Goal: Complete application form: Complete application form

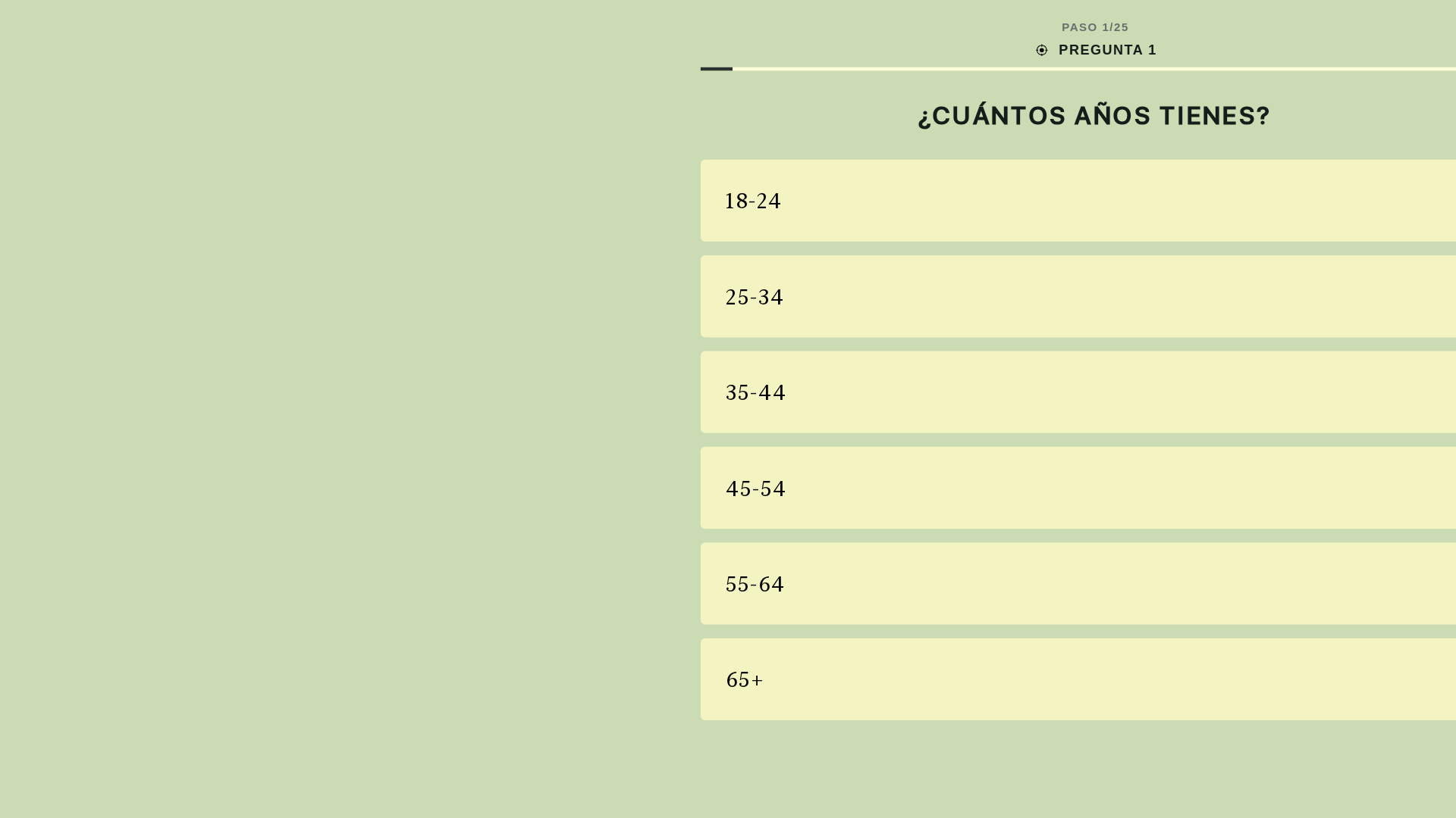
click at [728, 133] on div "18-24" at bounding box center [727, 133] width 525 height 55
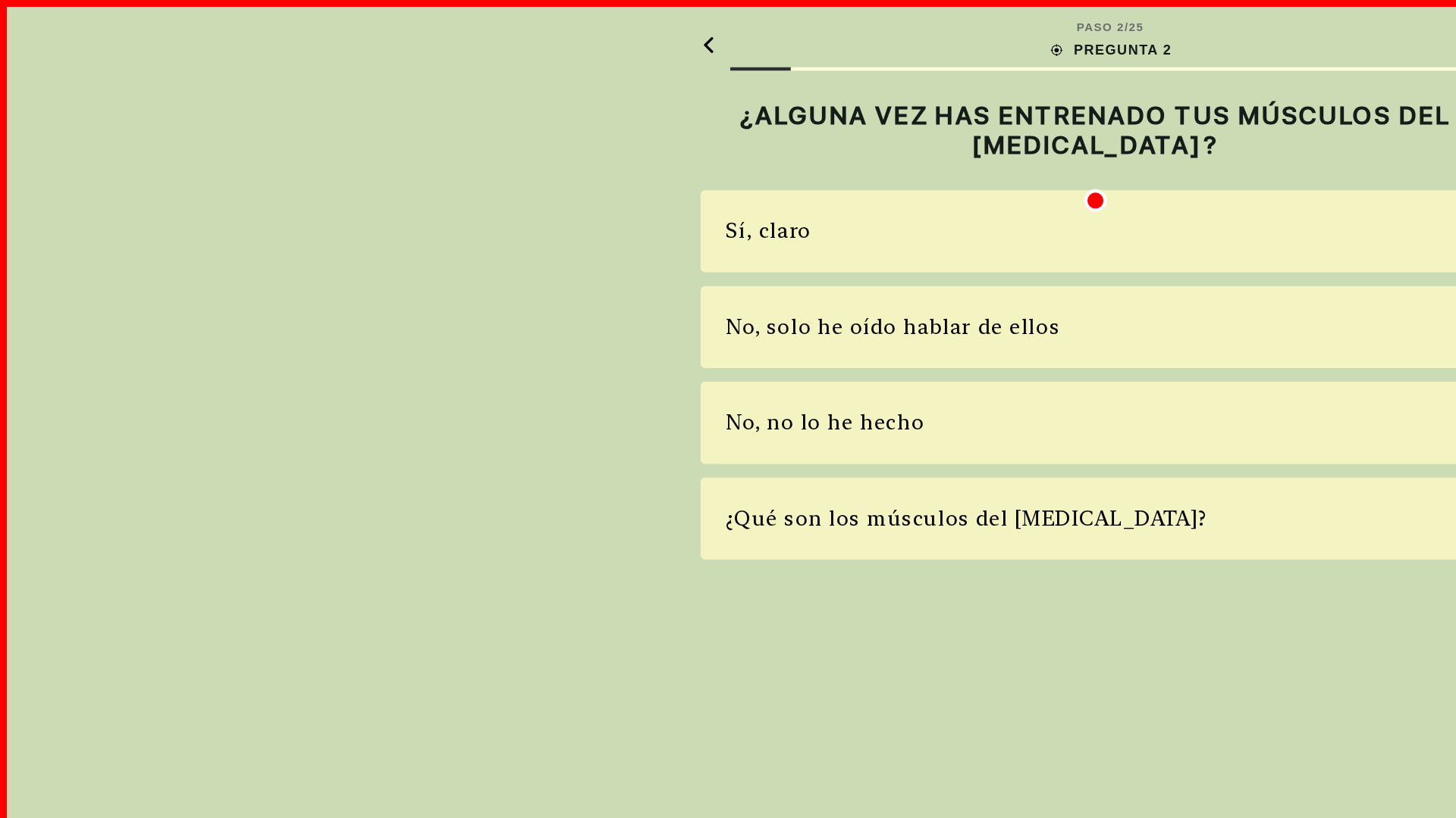
click at [728, 154] on div "Sí, claro" at bounding box center [727, 154] width 525 height 55
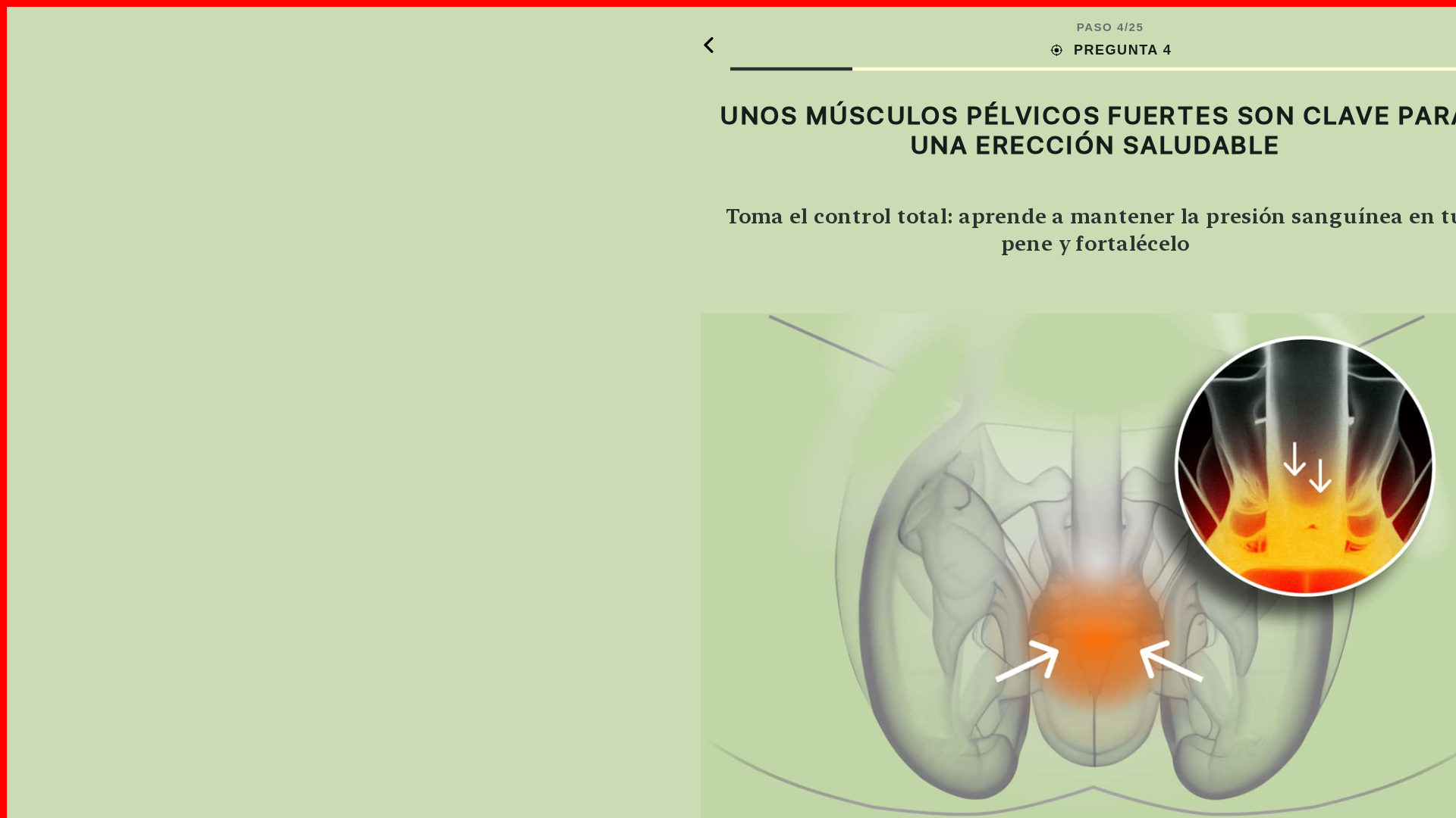
click at [728, 377] on img at bounding box center [727, 376] width 525 height 337
click at [728, 783] on div "ENTENDIDO" at bounding box center [727, 783] width 525 height 41
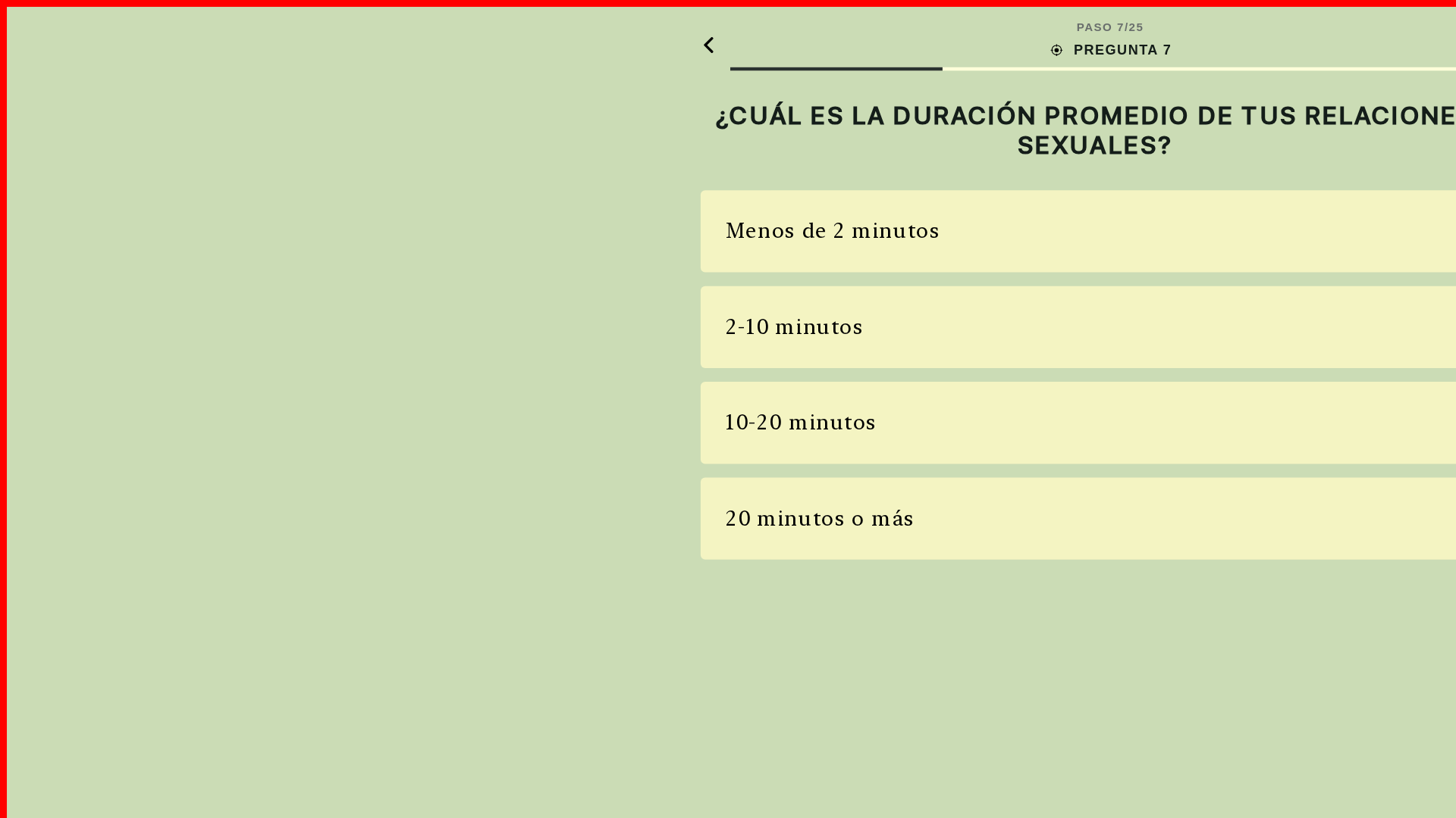
click at [728, 154] on div "Menos de 2 minutos" at bounding box center [727, 154] width 525 height 55
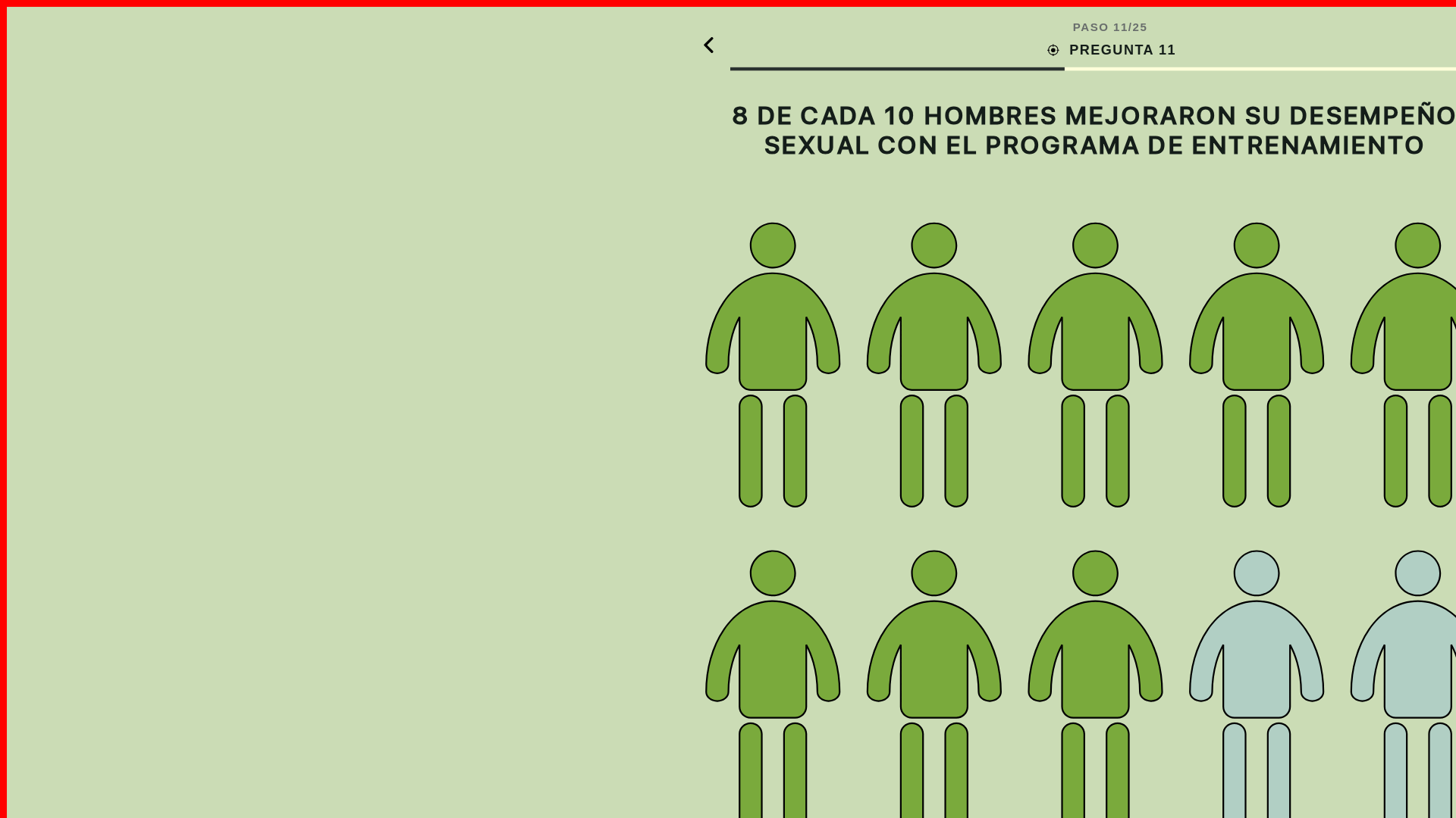
click at [728, 351] on img at bounding box center [727, 351] width 525 height 414
click at [728, 783] on div "ENTENDIDO" at bounding box center [727, 783] width 525 height 41
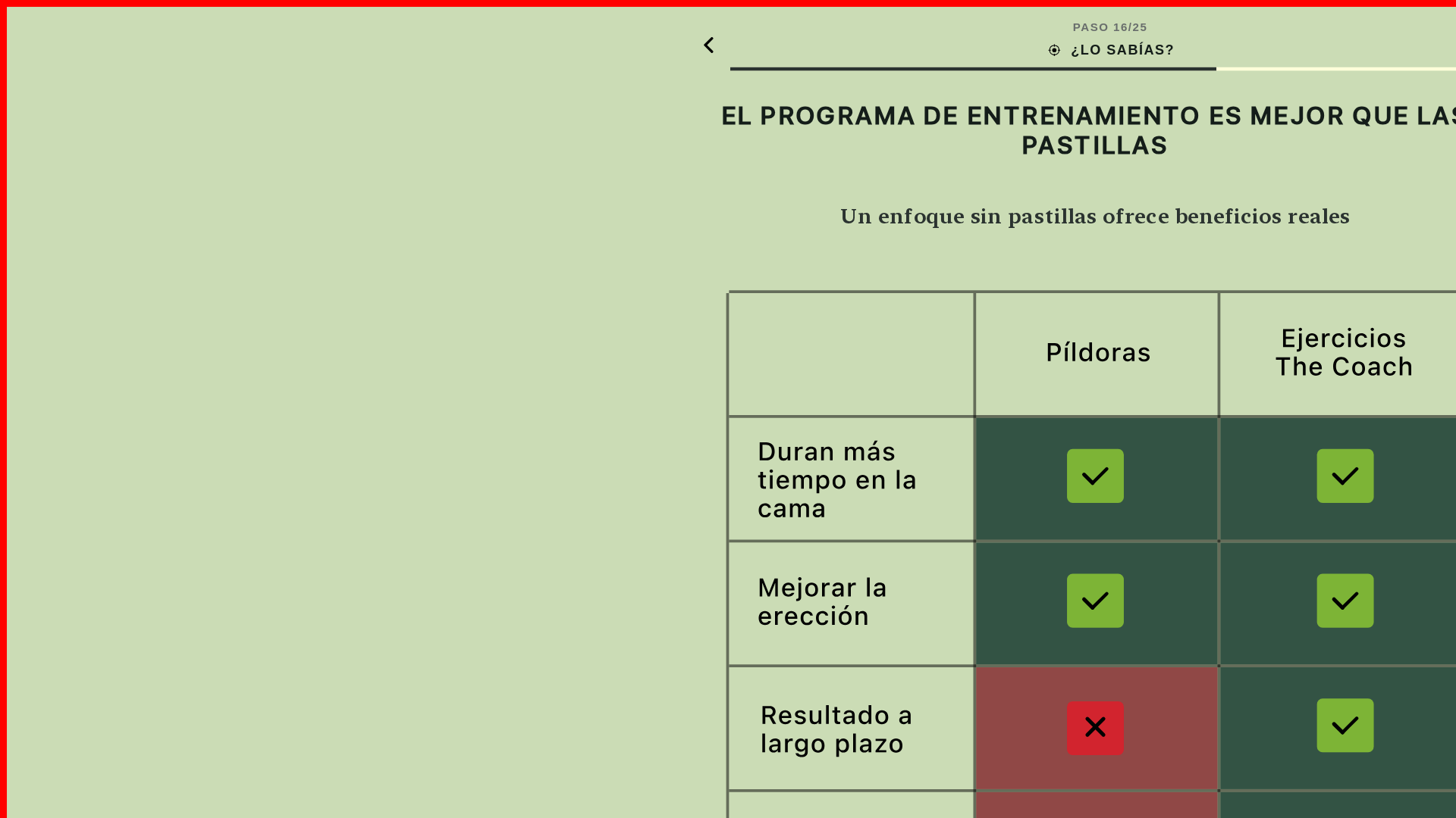
click at [728, 446] on img at bounding box center [727, 446] width 525 height 512
click at [728, 783] on div "ENTENDIDO" at bounding box center [727, 783] width 525 height 41
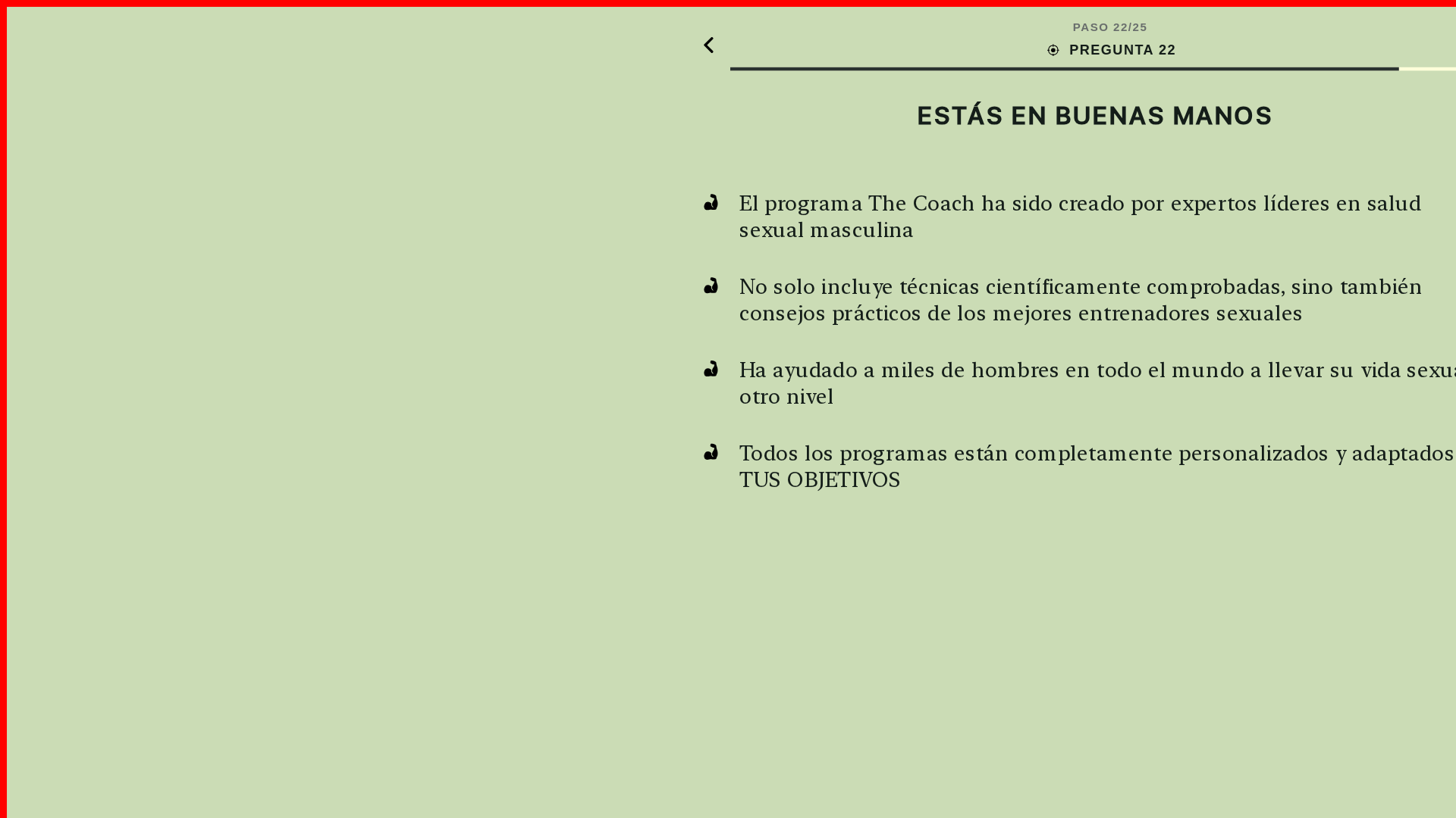
click at [728, 77] on h2 "ESTÁS EN BUENAS MANOS" at bounding box center [727, 76] width 525 height 20
click at [728, 783] on div "ENTENDIDO" at bounding box center [727, 783] width 525 height 41
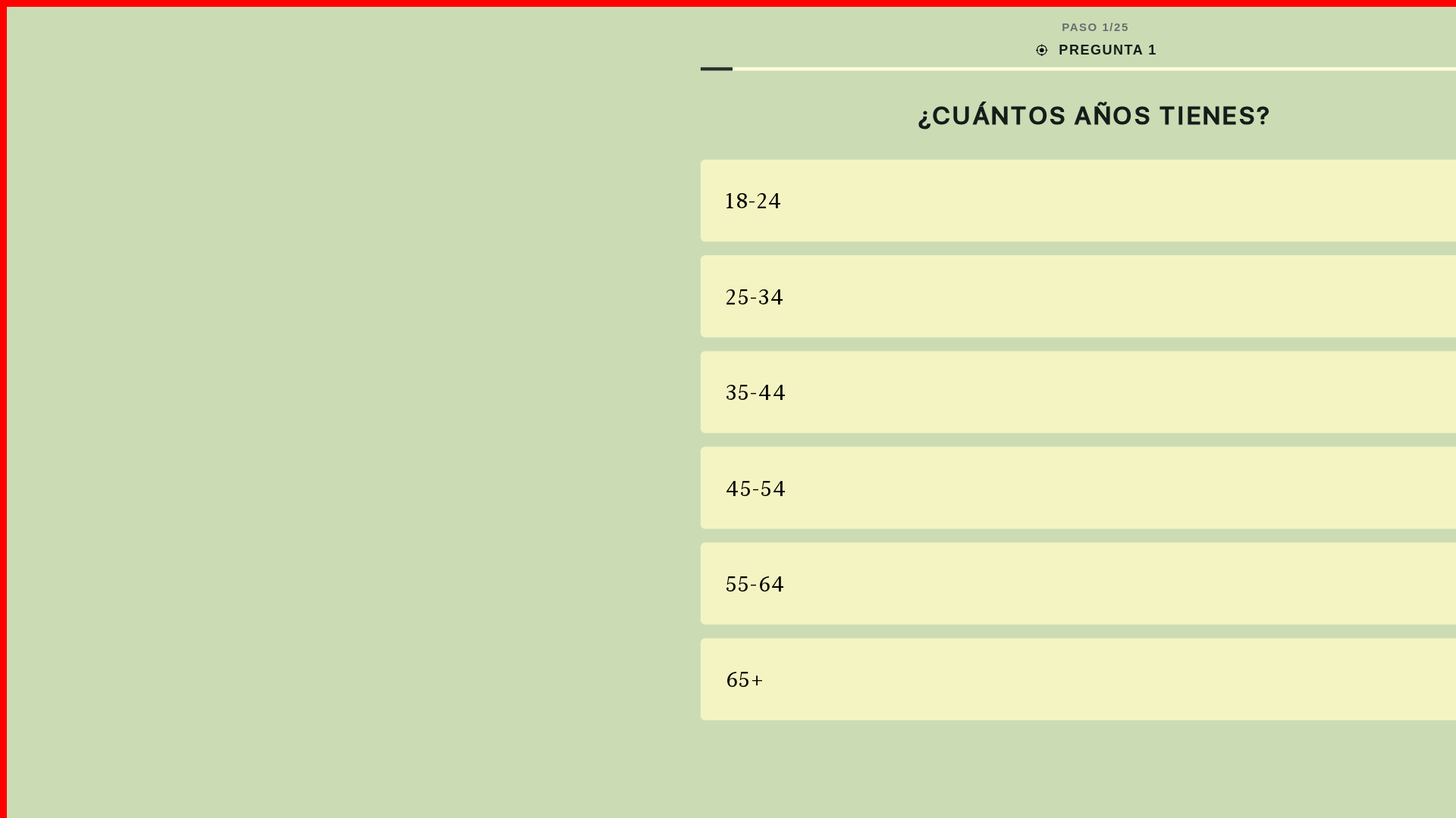
click at [728, 133] on div "18-24" at bounding box center [727, 133] width 525 height 55
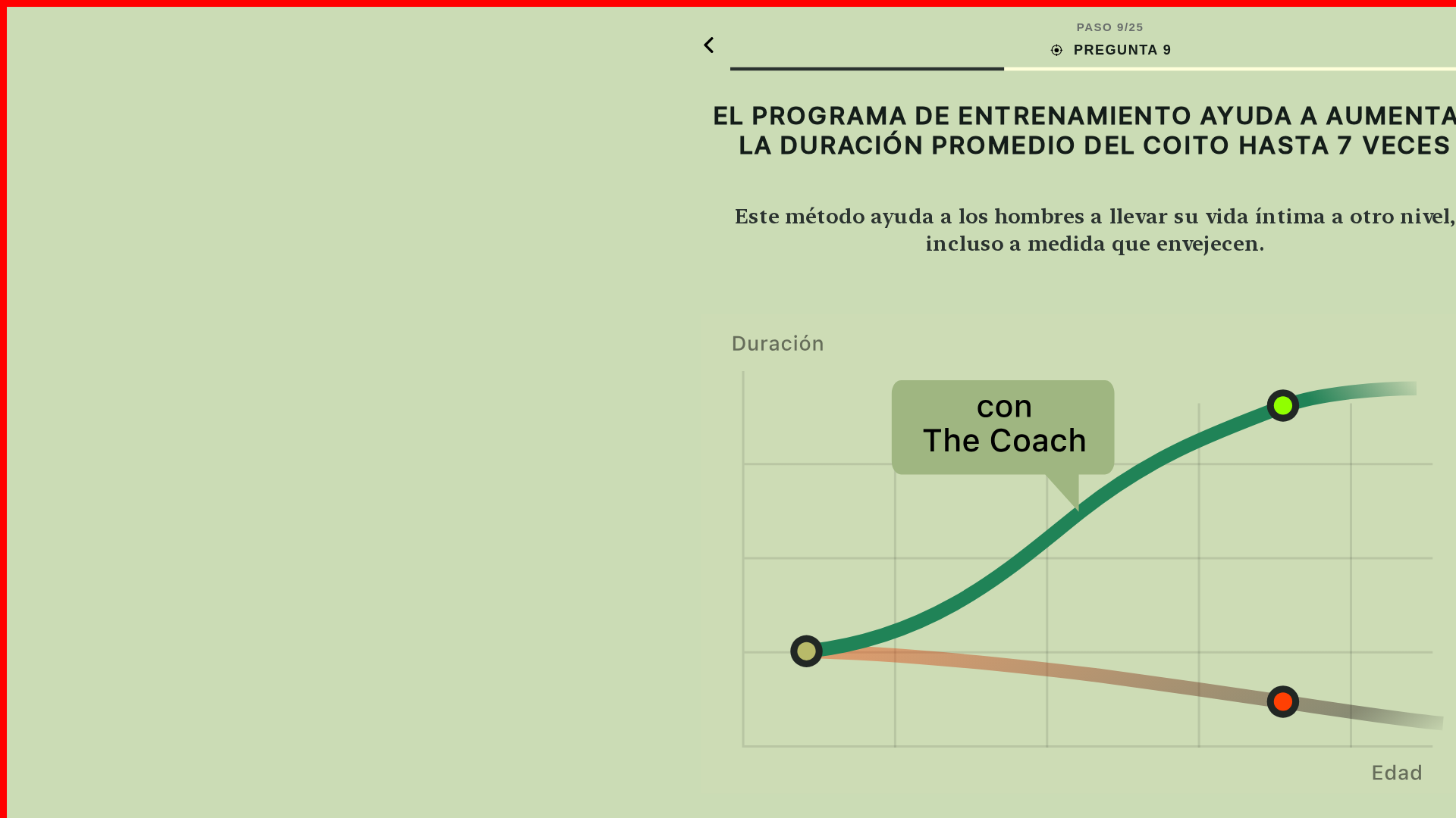
click at [728, 369] on img at bounding box center [727, 368] width 525 height 322
click at [728, 783] on div "ENTENDIDO" at bounding box center [727, 783] width 525 height 41
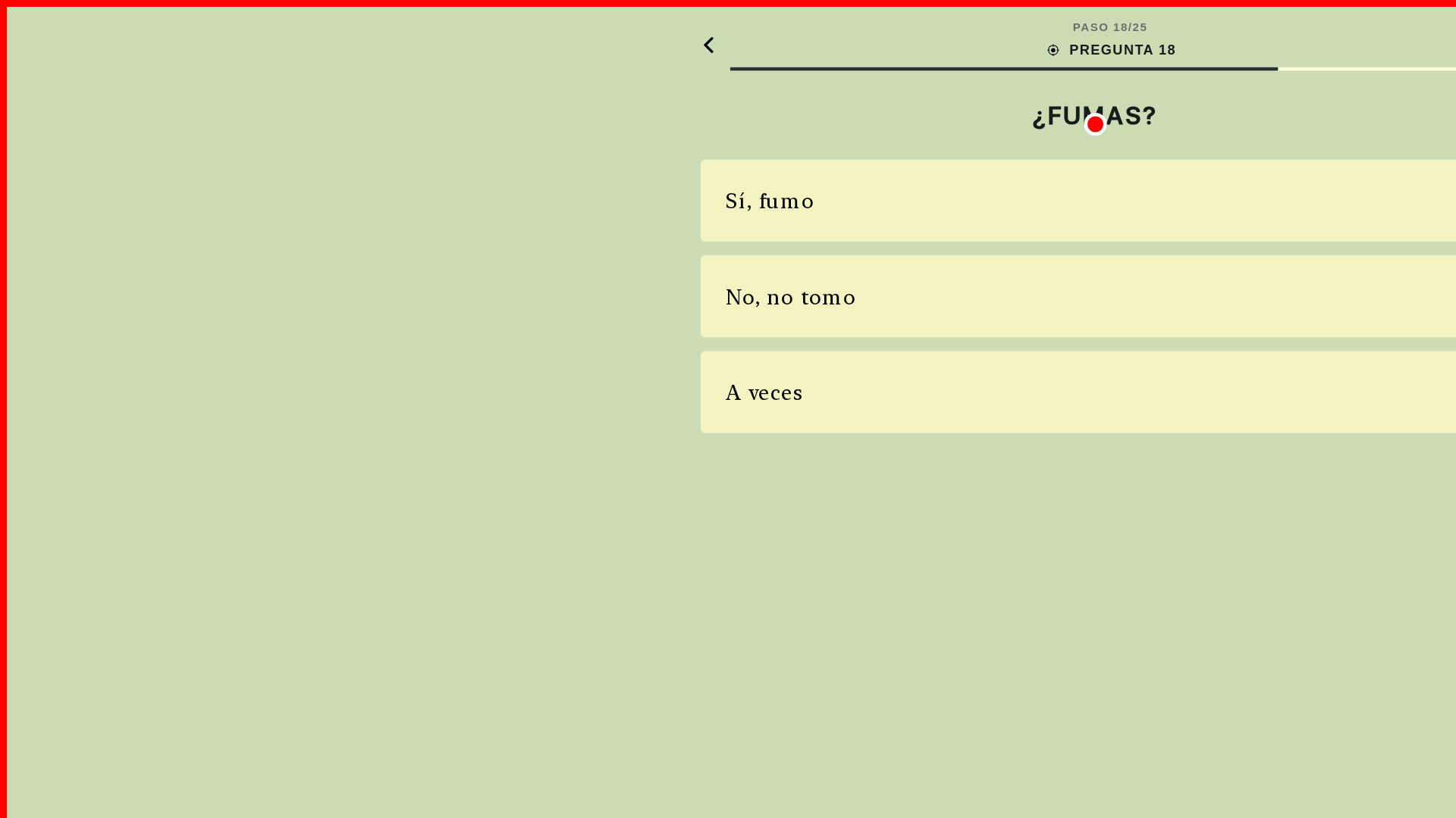
click at [728, 133] on div "Sí, fumo" at bounding box center [727, 133] width 525 height 55
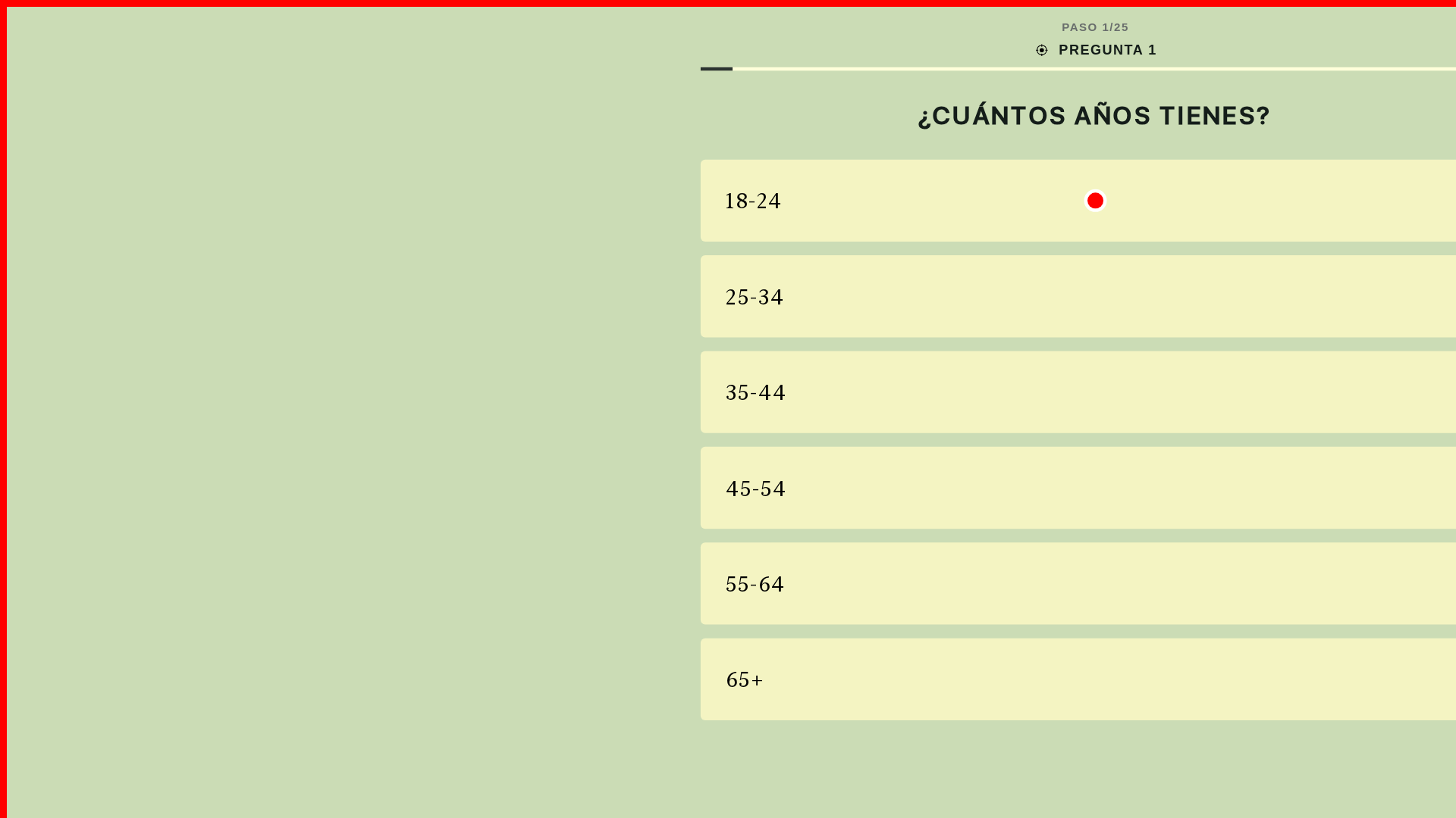
click at [728, 133] on div "18-24" at bounding box center [727, 133] width 525 height 55
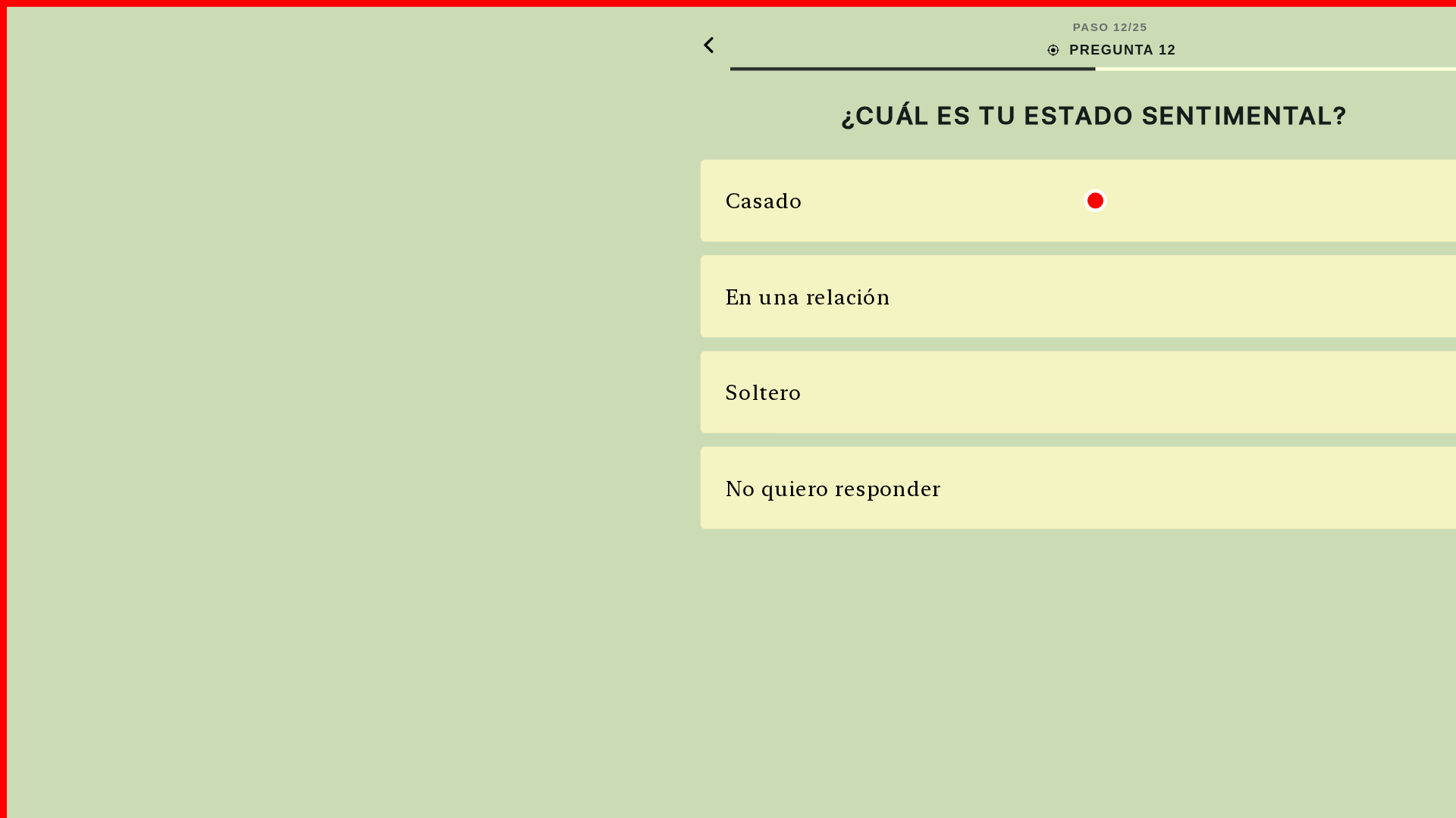
click at [728, 133] on div "Casado" at bounding box center [727, 133] width 525 height 55
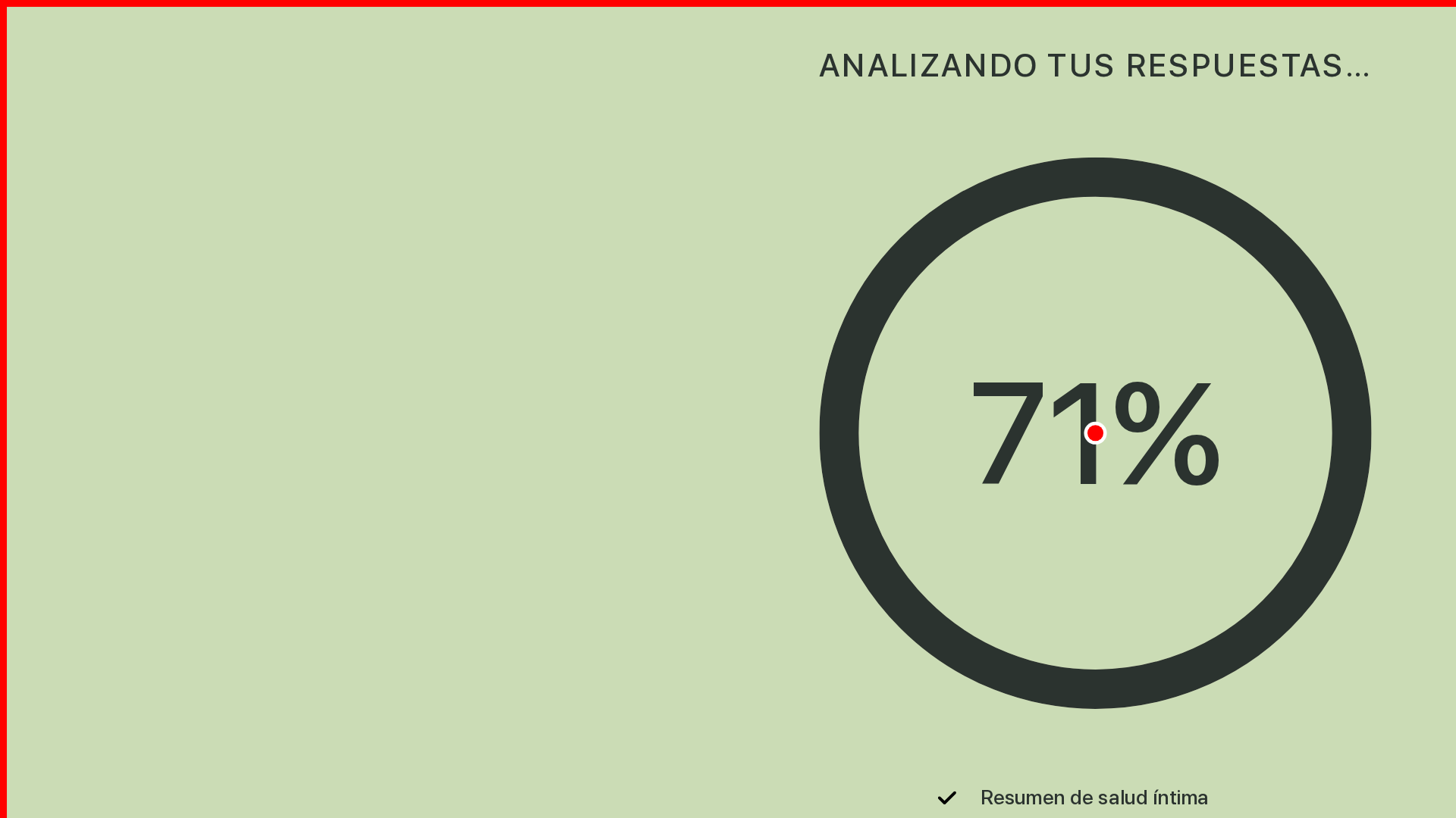
click at [728, 44] on div "ANALIZANDO TUS RESPUESTAS…" at bounding box center [727, 43] width 525 height 86
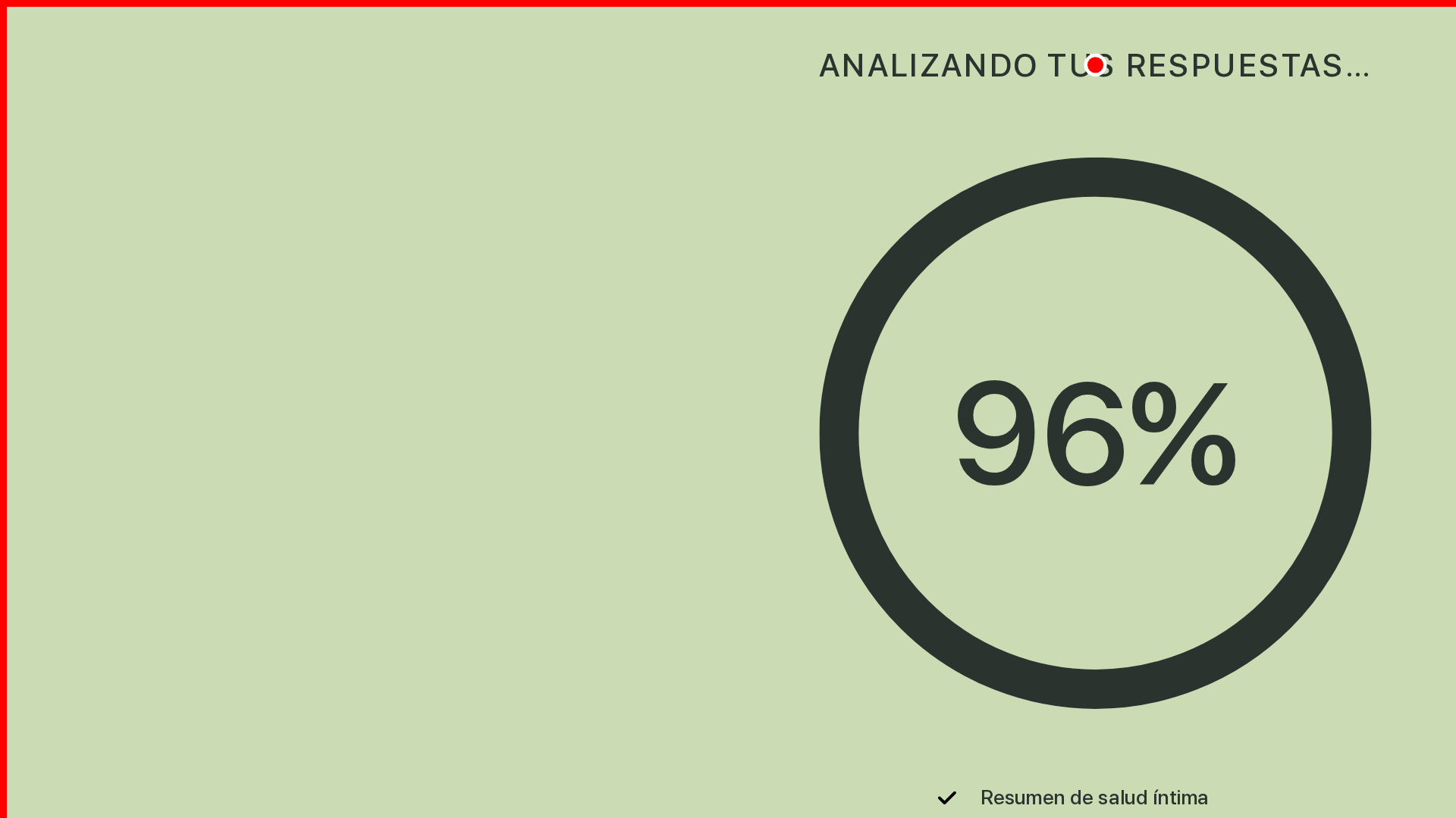
click at [728, 288] on div "96 %" at bounding box center [727, 288] width 190 height 143
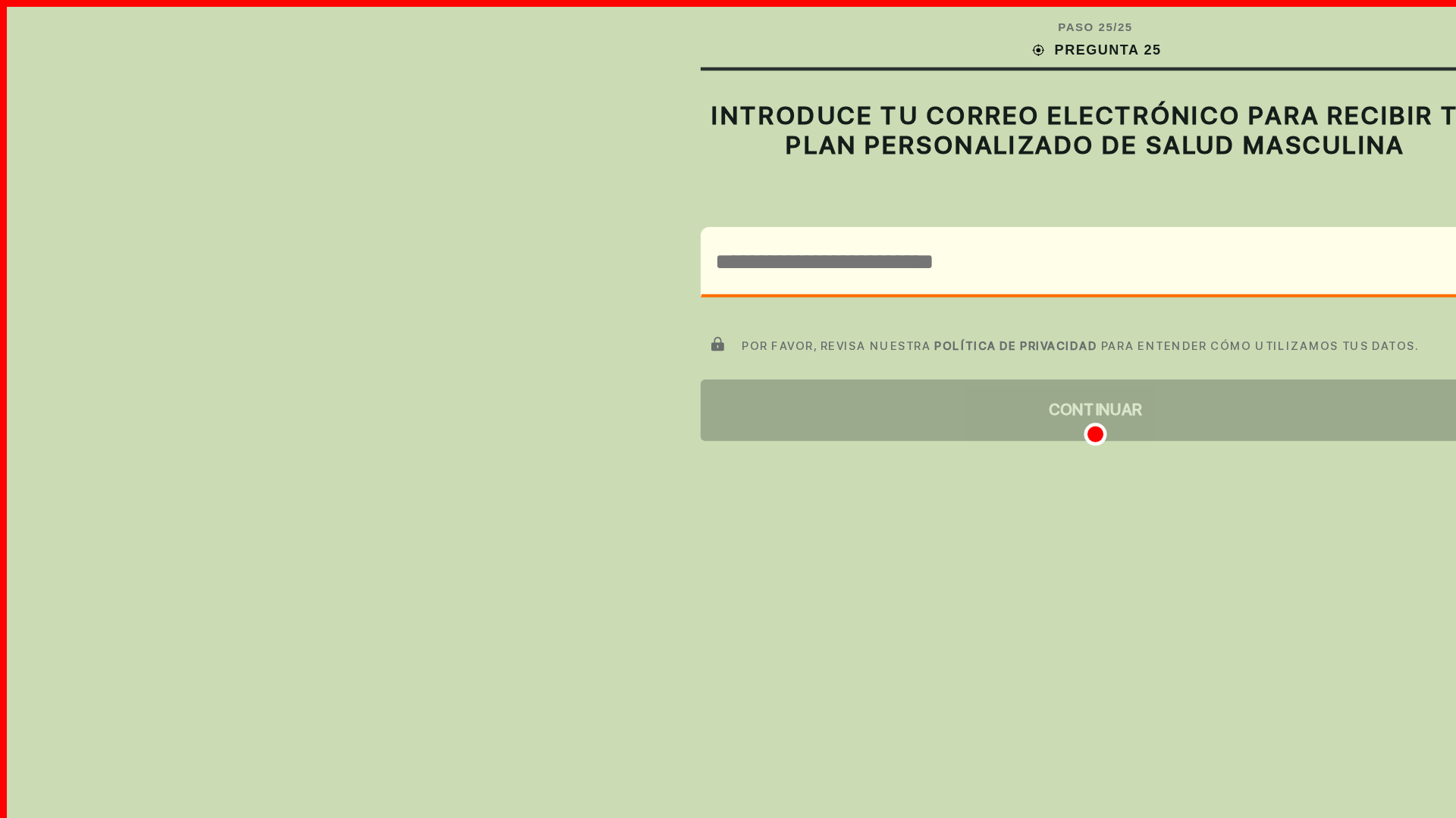
click at [728, 273] on div "CONTINUAR" at bounding box center [727, 273] width 525 height 41
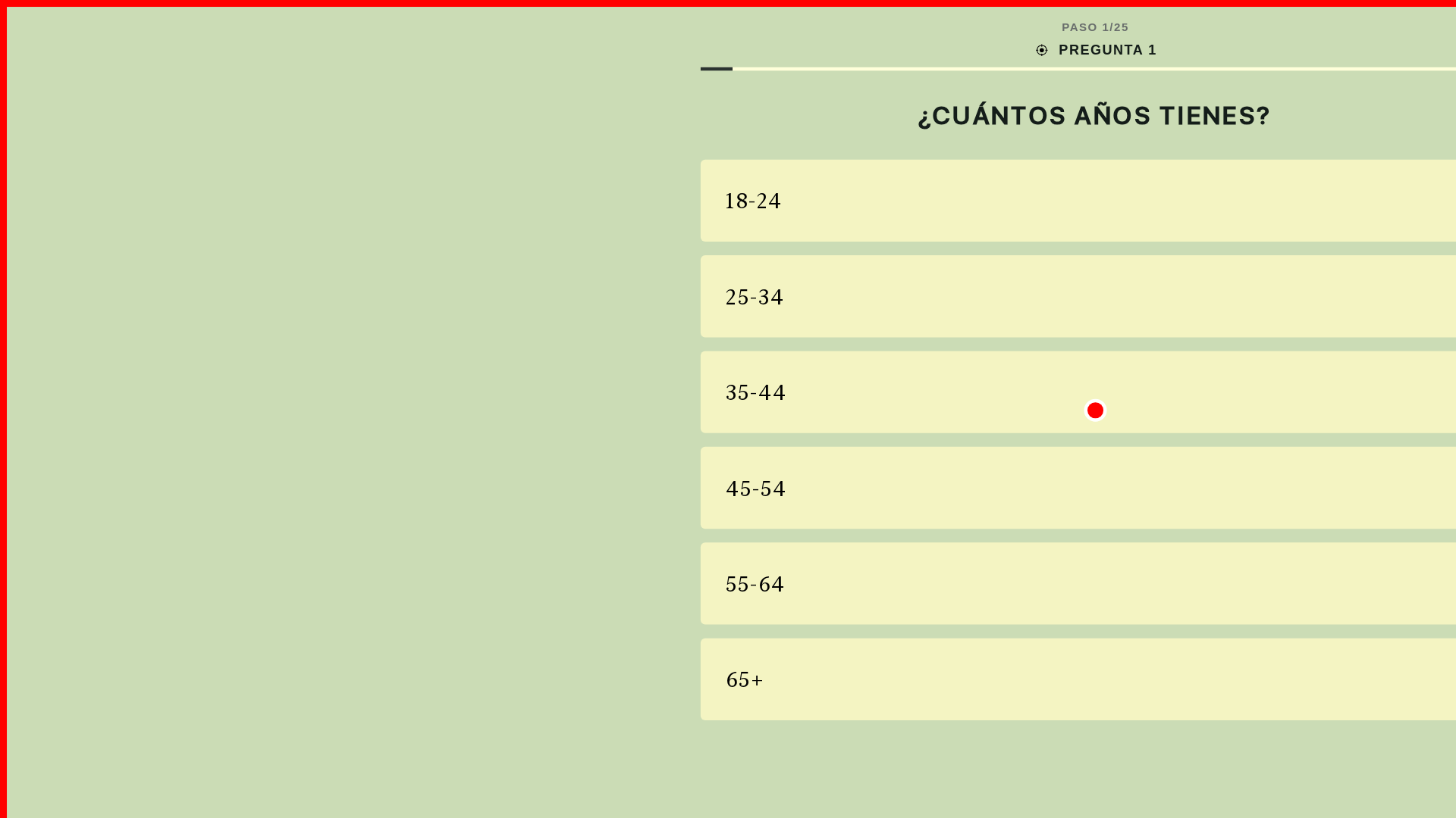
click at [728, 133] on div "18-24" at bounding box center [727, 133] width 525 height 55
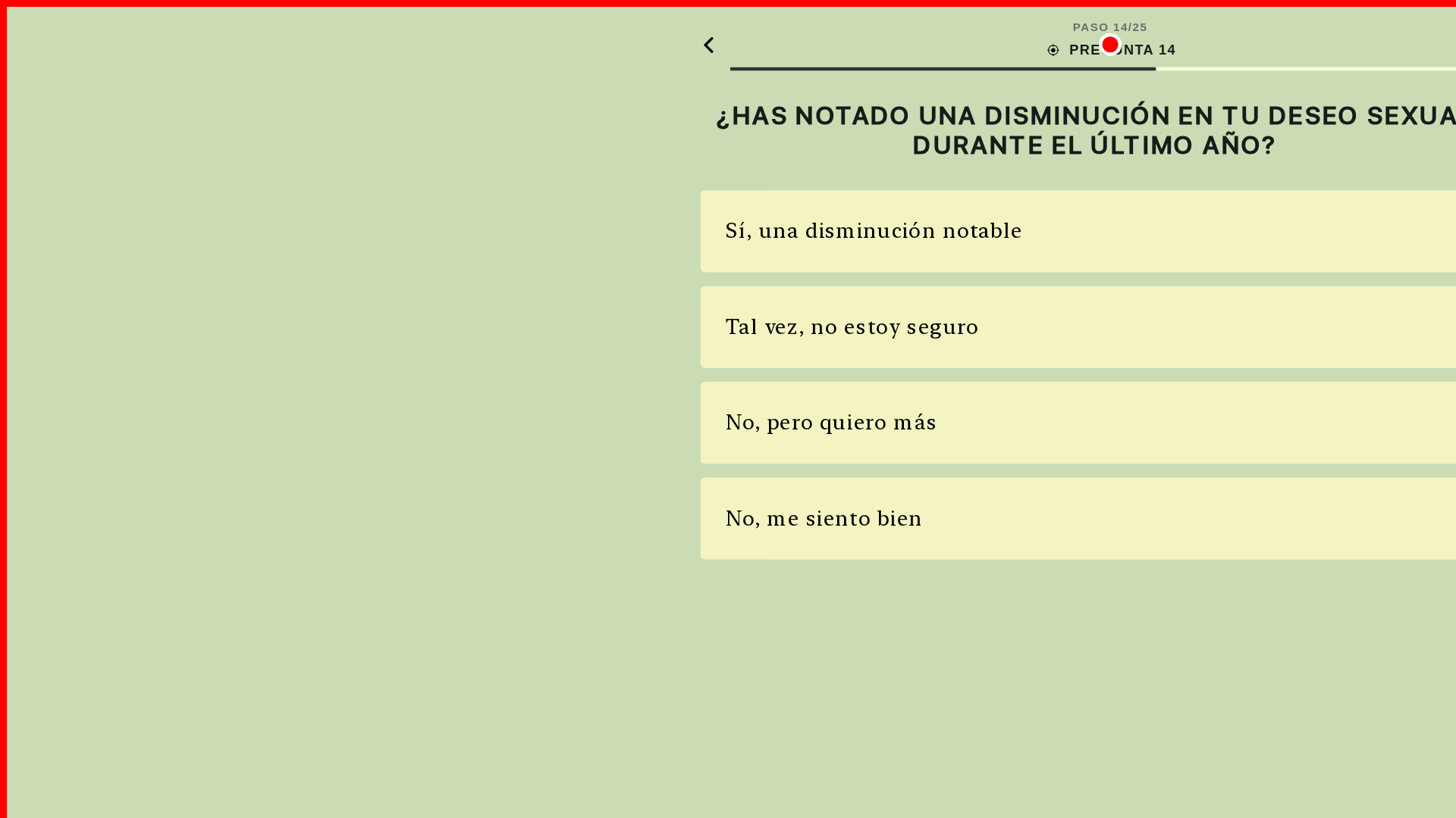
click at [728, 154] on div "Sí, una disminución notable" at bounding box center [727, 154] width 525 height 55
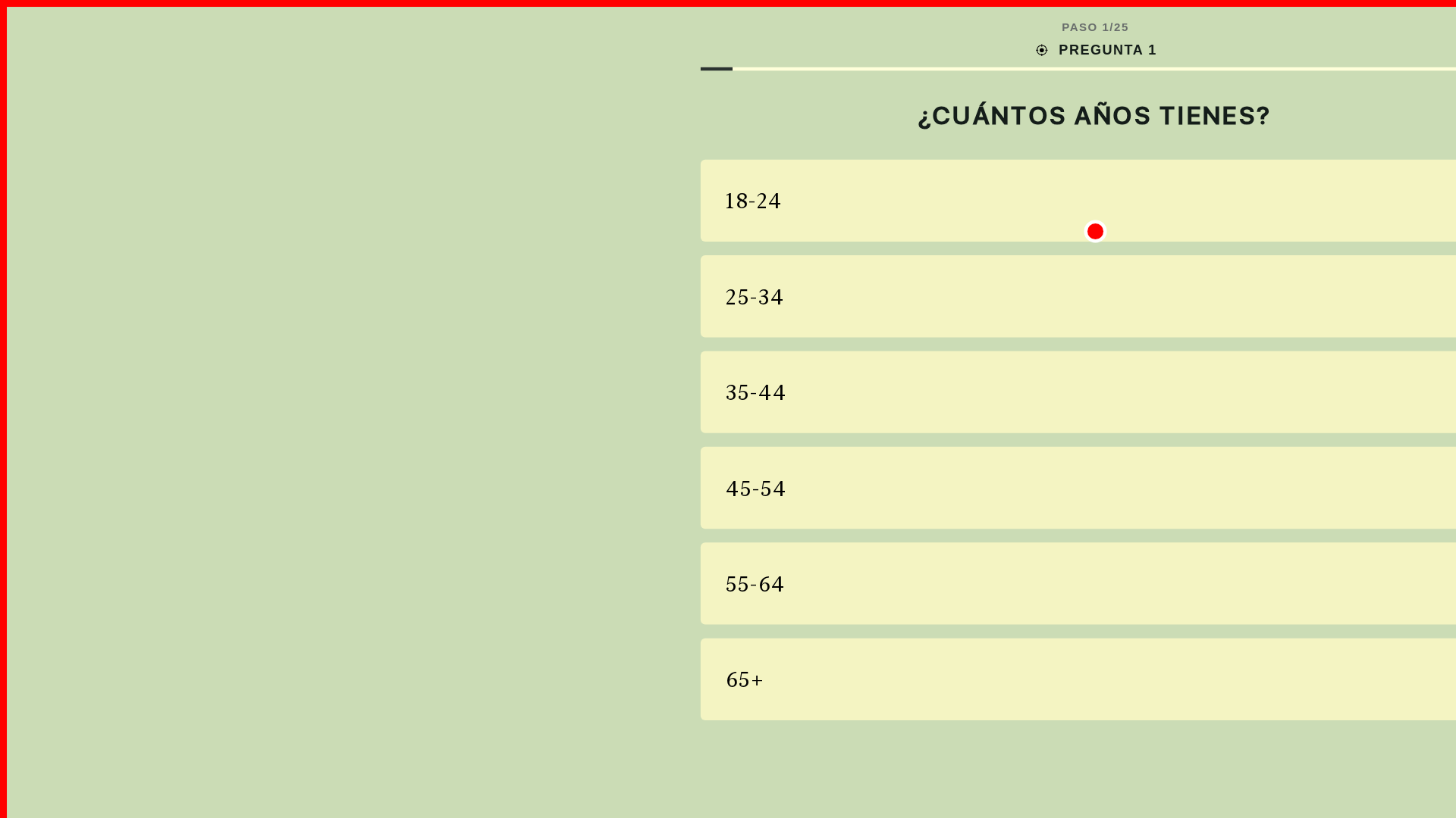
click at [728, 133] on div "18-24" at bounding box center [727, 133] width 525 height 55
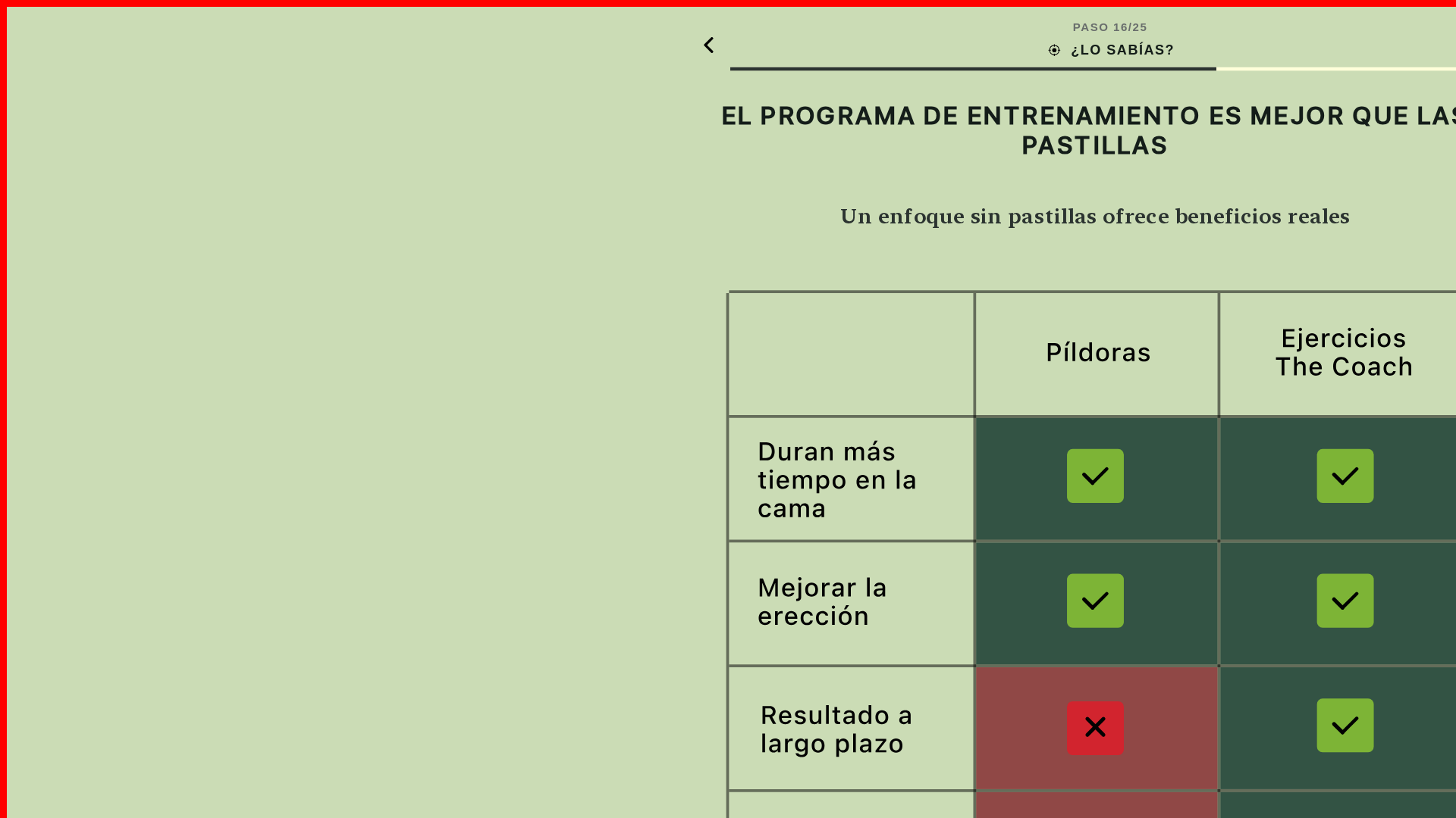
click at [728, 446] on img at bounding box center [727, 446] width 525 height 512
click at [728, 783] on div "ENTENDIDO" at bounding box center [727, 783] width 525 height 41
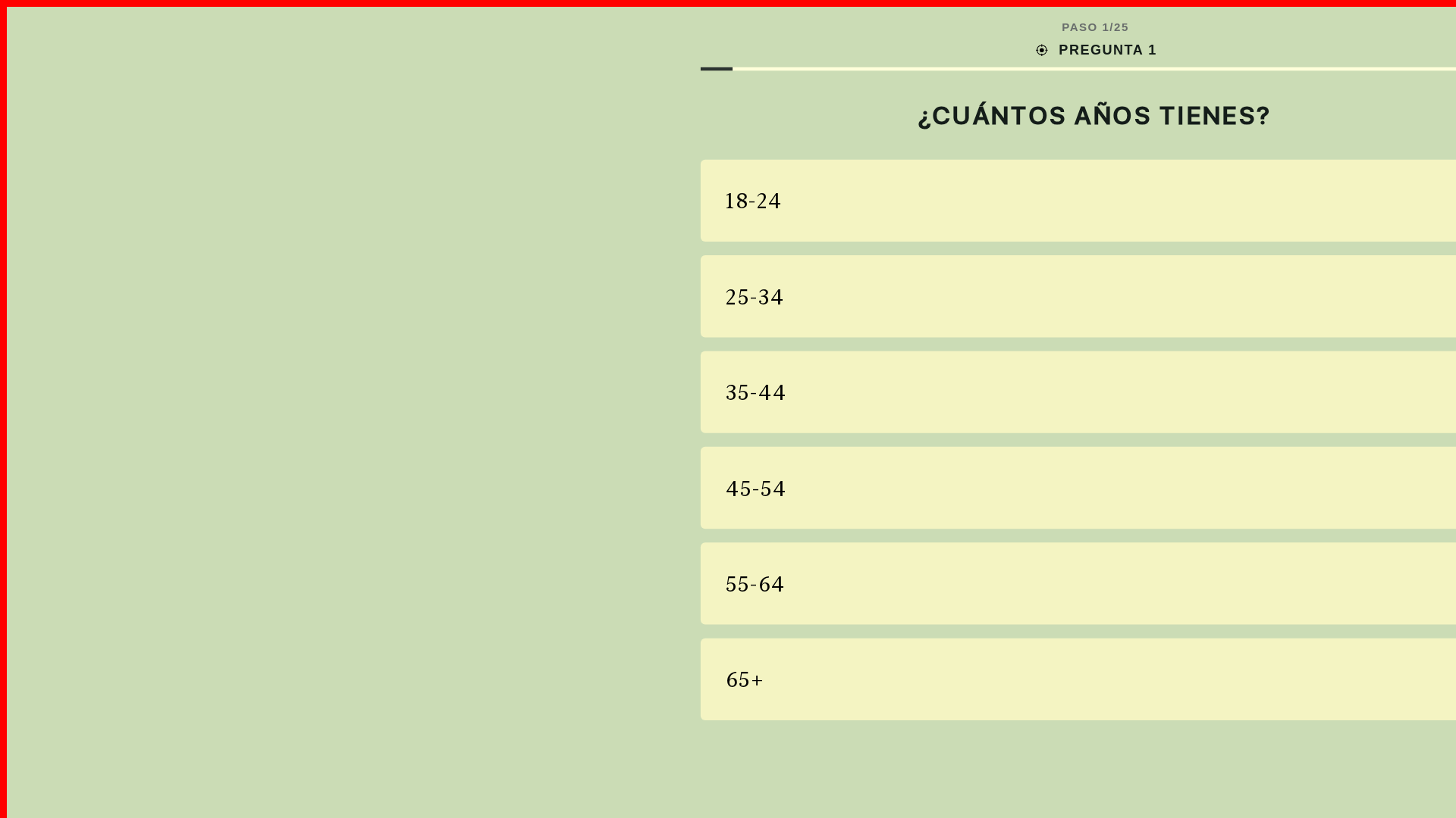
click at [728, 133] on div "18-24" at bounding box center [727, 133] width 525 height 55
